Goal: Task Accomplishment & Management: Use online tool/utility

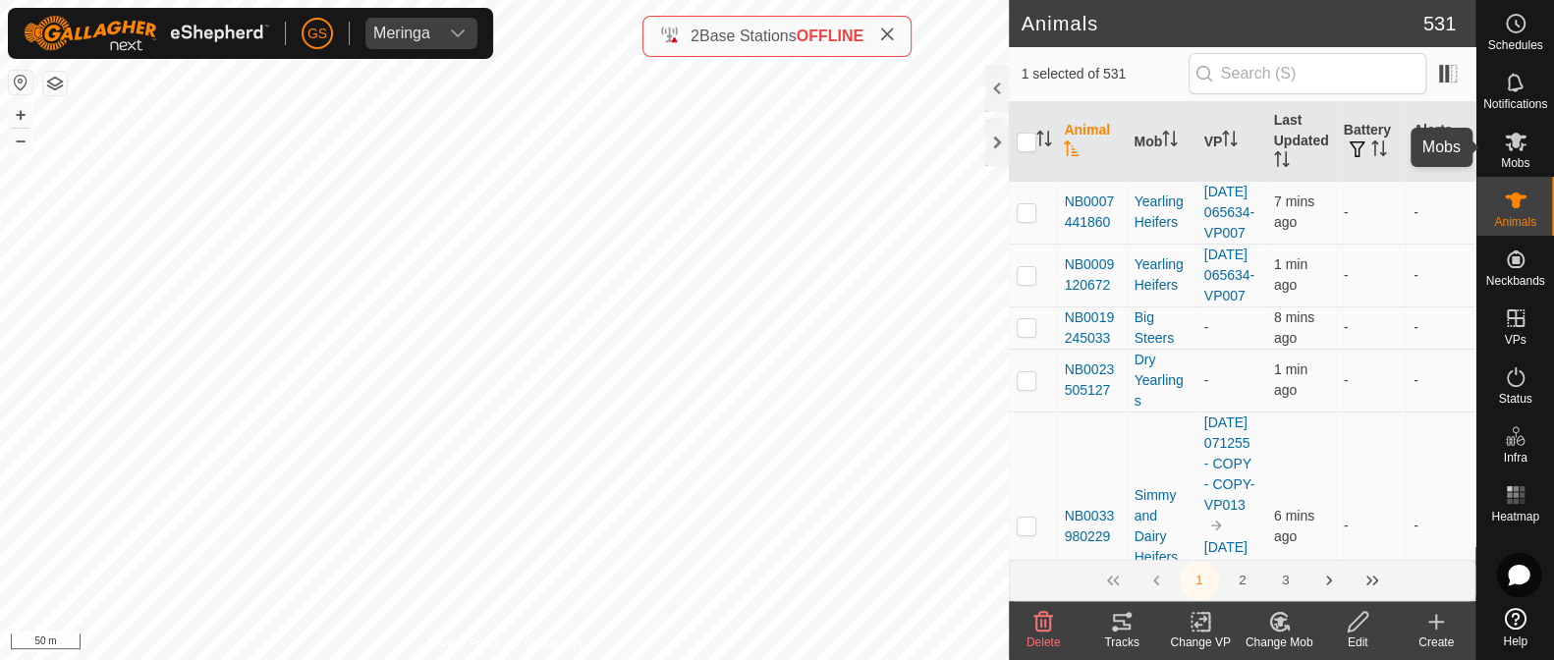
click at [1505, 137] on icon at bounding box center [1515, 142] width 22 height 19
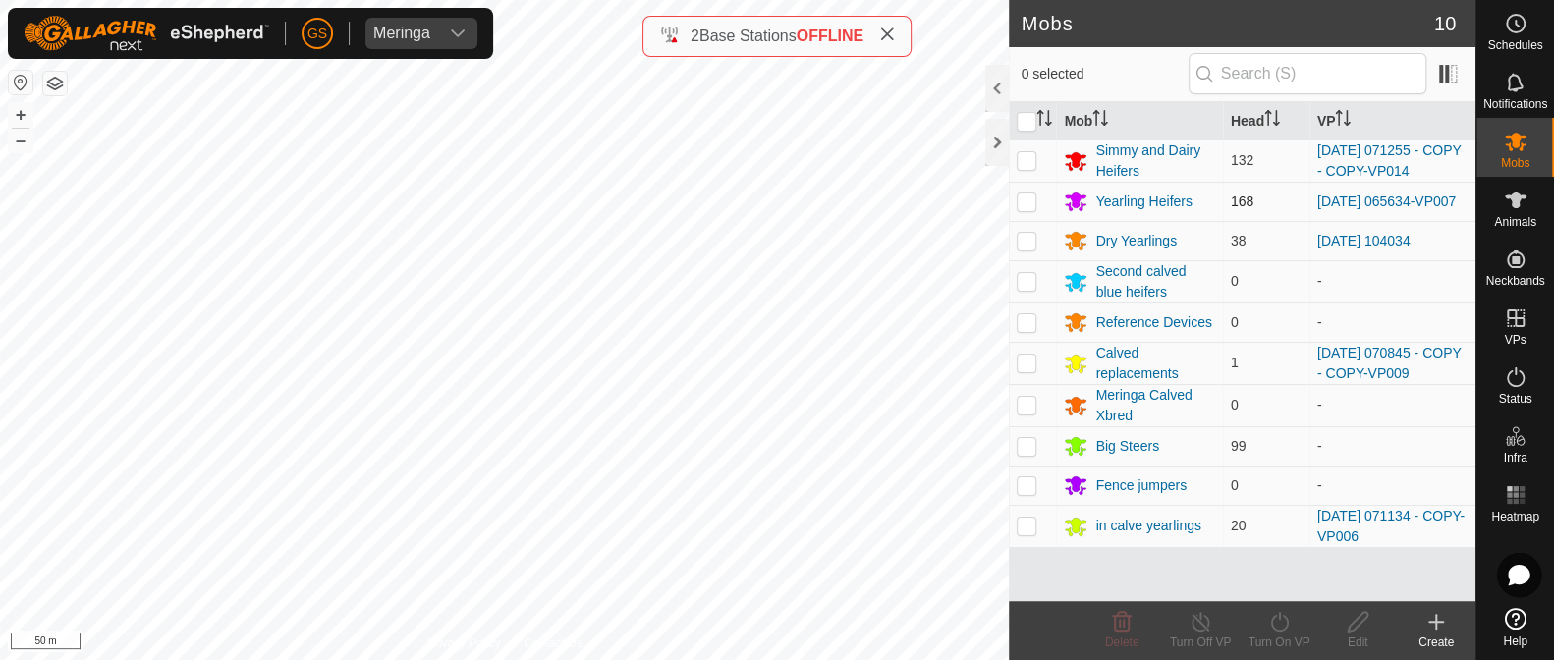
click at [1019, 212] on td at bounding box center [1032, 201] width 47 height 39
checkbox input "true"
click at [1282, 623] on icon at bounding box center [1279, 622] width 25 height 24
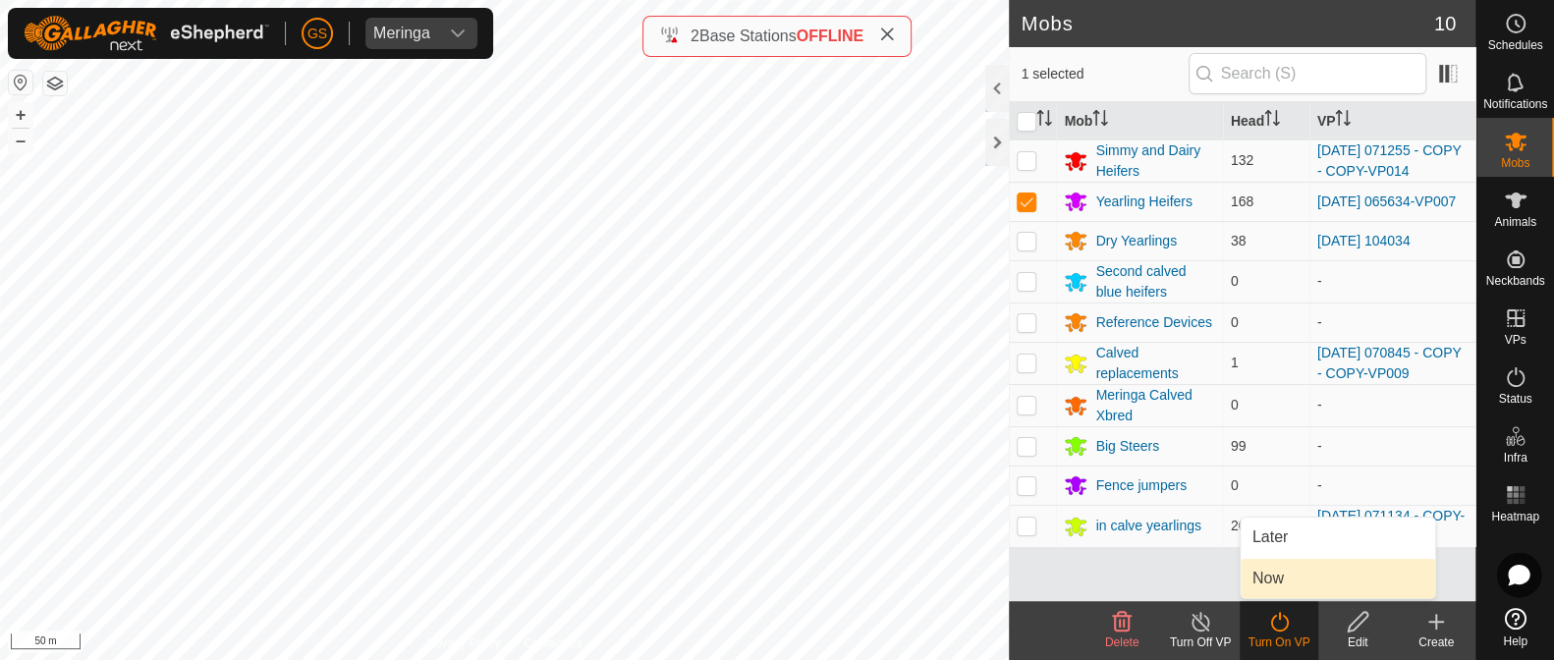
click at [1278, 583] on link "Now" at bounding box center [1337, 578] width 194 height 39
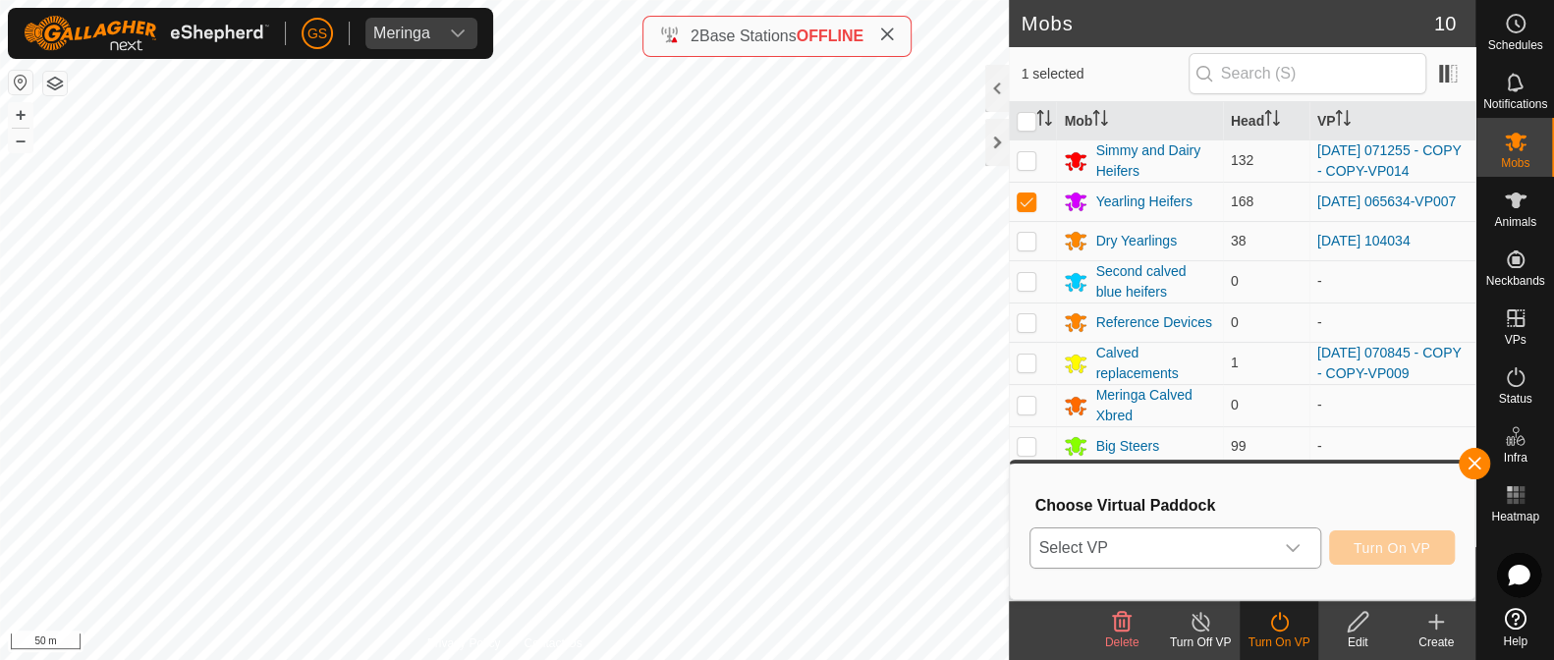
click at [1280, 561] on div "dropdown trigger" at bounding box center [1292, 547] width 39 height 39
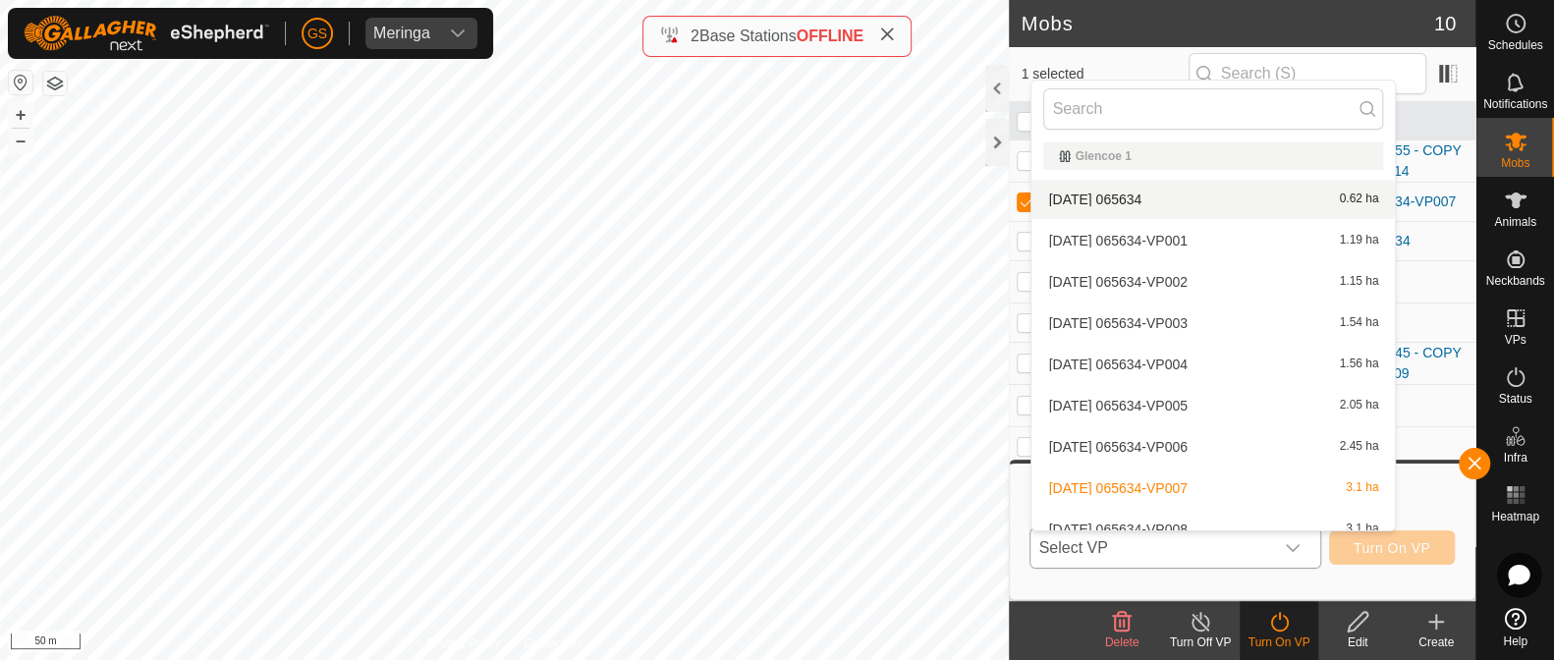
scroll to position [1595, 0]
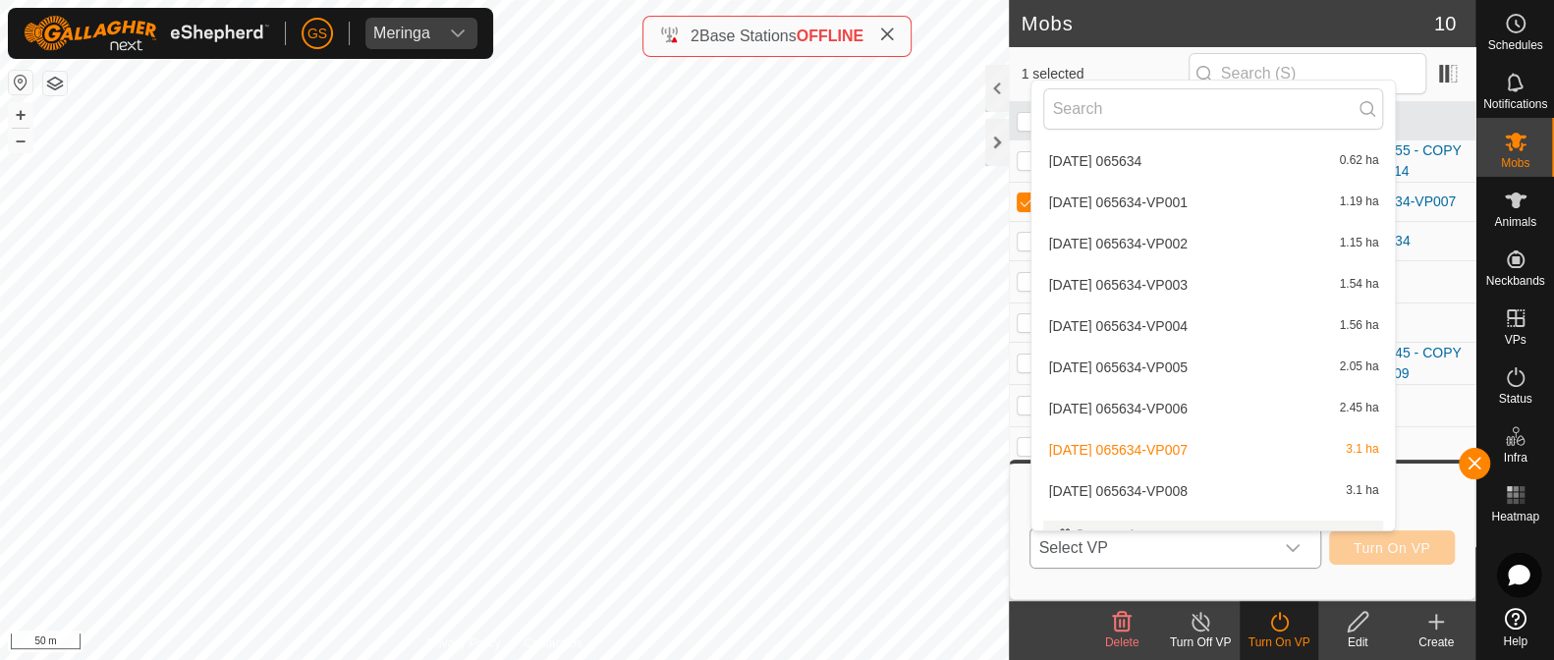
click at [1167, 490] on li "[DATE] 065634-VP008 3.1 ha" at bounding box center [1212, 490] width 363 height 39
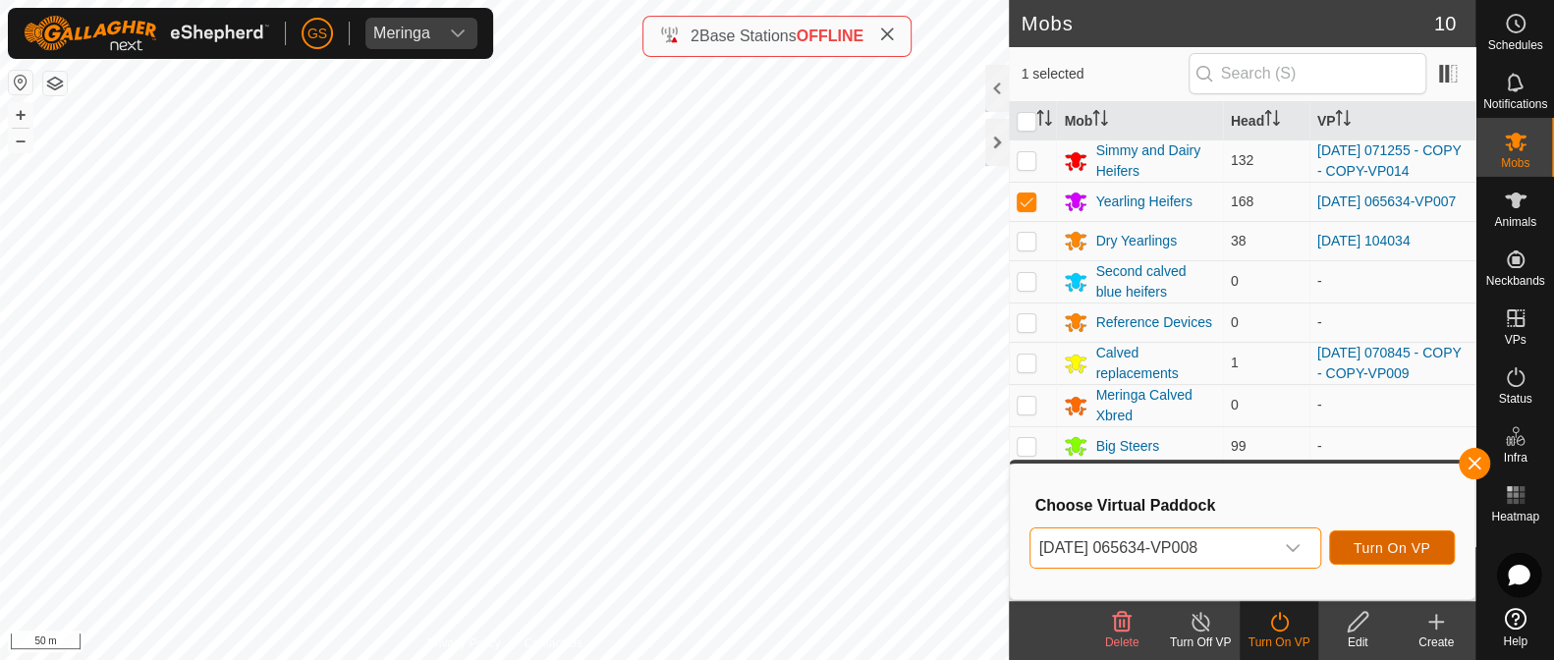
click at [1345, 546] on button "Turn On VP" at bounding box center [1392, 547] width 126 height 34
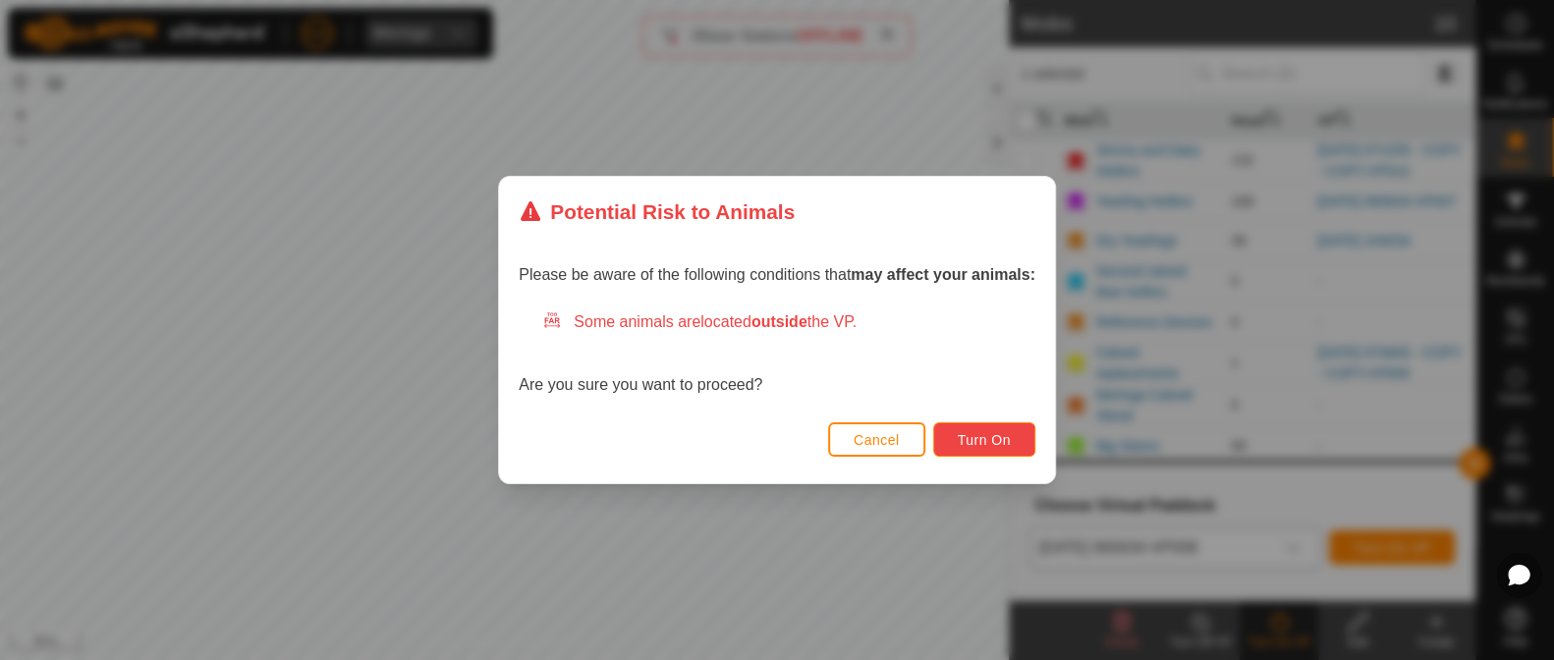
click at [982, 439] on span "Turn On" at bounding box center [983, 440] width 53 height 16
